Goal: Find specific page/section

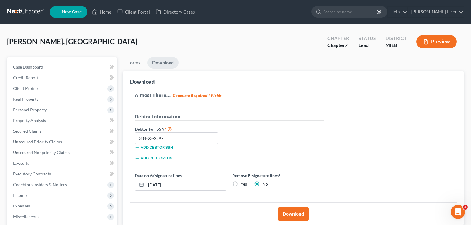
click at [32, 10] on link at bounding box center [26, 12] width 38 height 11
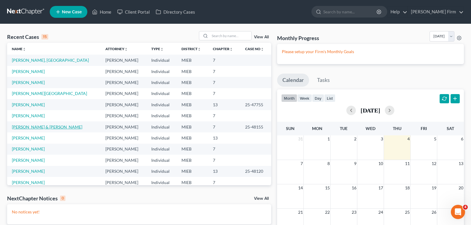
click at [15, 124] on link "Crist, Michael & Valerie" at bounding box center [47, 126] width 71 height 5
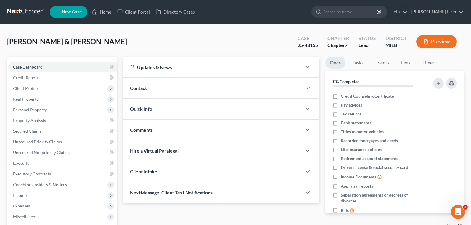
click at [21, 10] on link at bounding box center [26, 12] width 38 height 11
